Goal: Task Accomplishment & Management: Manage account settings

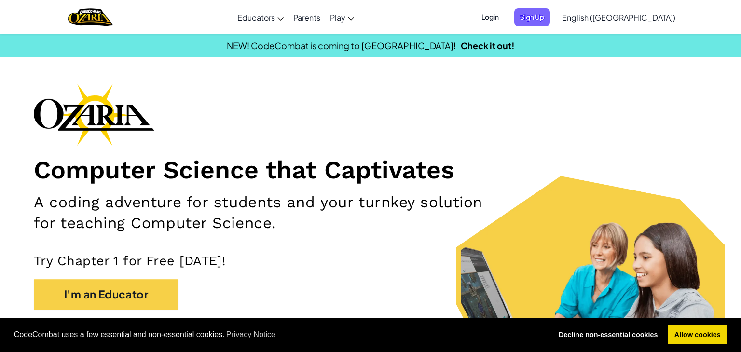
click at [504, 21] on span "Login" at bounding box center [489, 17] width 29 height 18
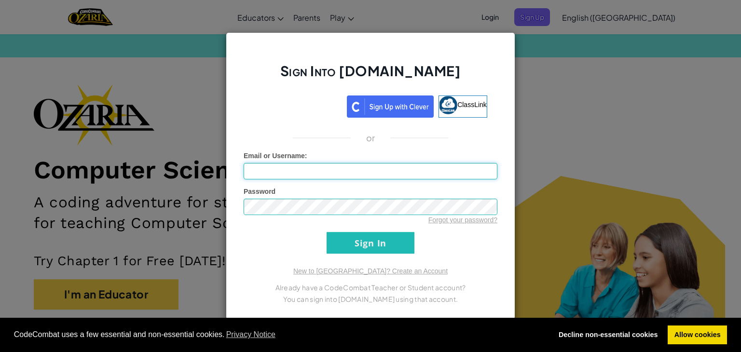
click at [383, 173] on input "Email or Username :" at bounding box center [370, 171] width 254 height 16
type input "[EMAIL_ADDRESS][DOMAIN_NAME]"
click at [326, 232] on input "Sign In" at bounding box center [370, 243] width 88 height 22
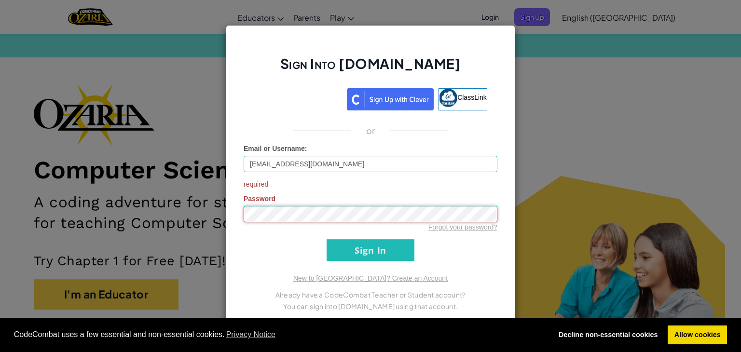
click at [326, 239] on input "Sign In" at bounding box center [370, 250] width 88 height 22
